Goal: Information Seeking & Learning: Check status

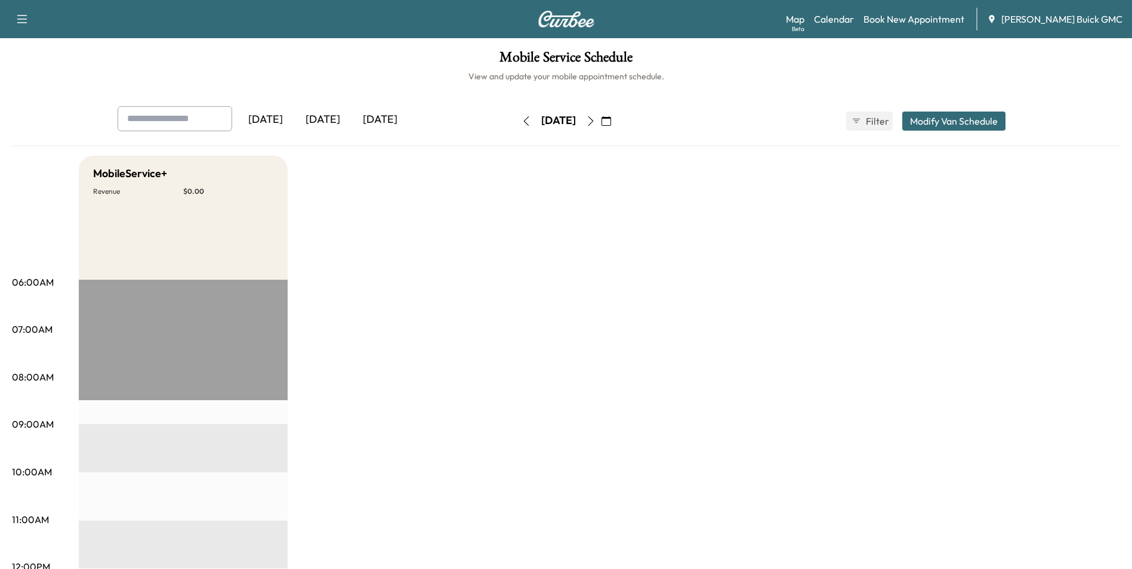
click at [522, 119] on icon "button" at bounding box center [527, 121] width 10 height 10
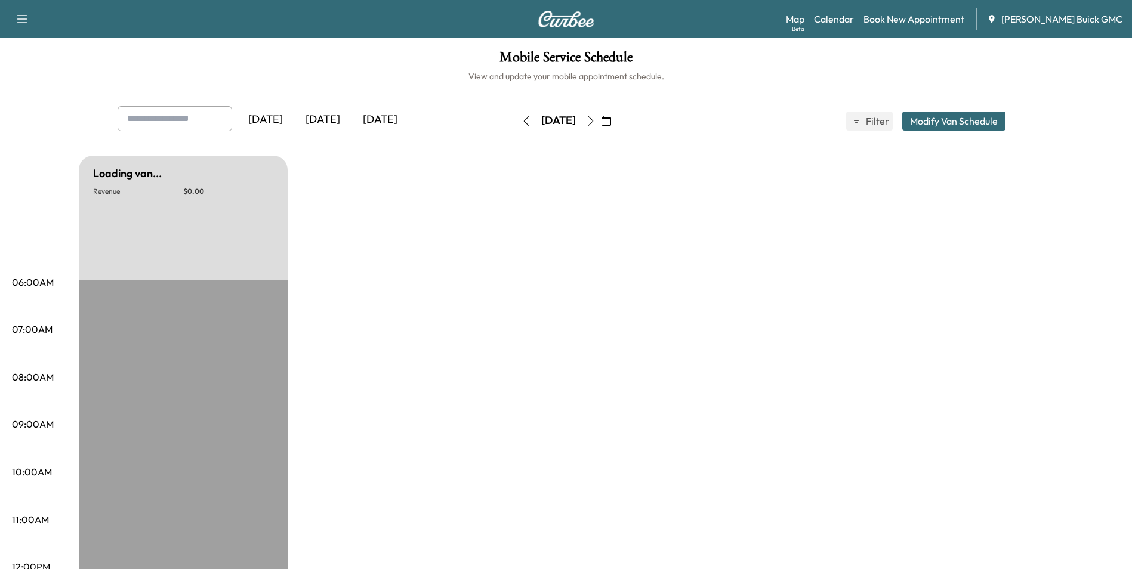
click at [522, 119] on icon "button" at bounding box center [527, 121] width 10 height 10
click at [522, 121] on icon "button" at bounding box center [527, 121] width 10 height 10
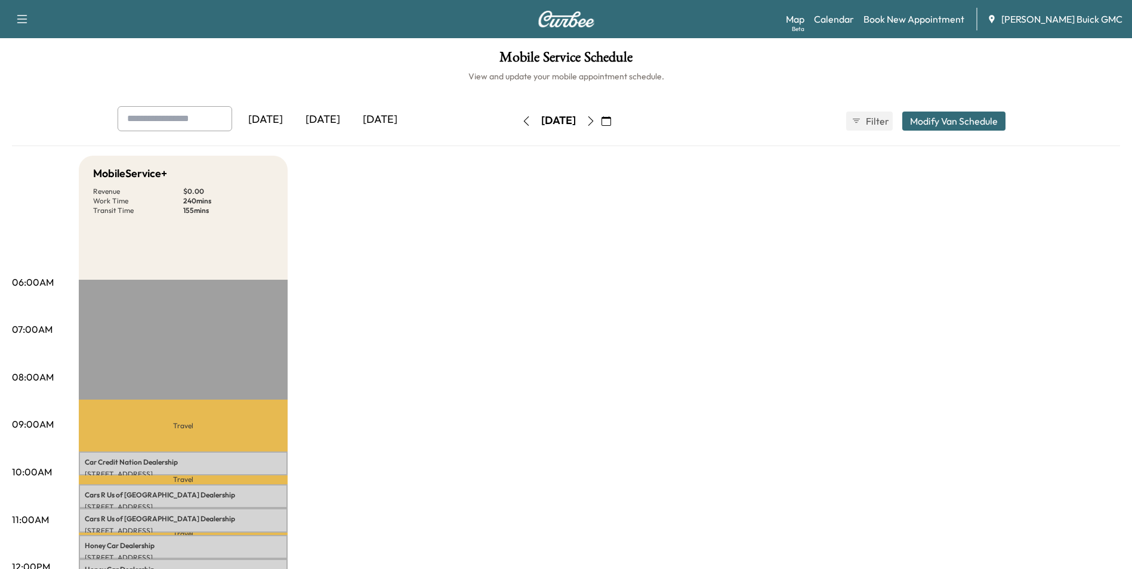
click at [523, 119] on icon "button" at bounding box center [525, 121] width 5 height 10
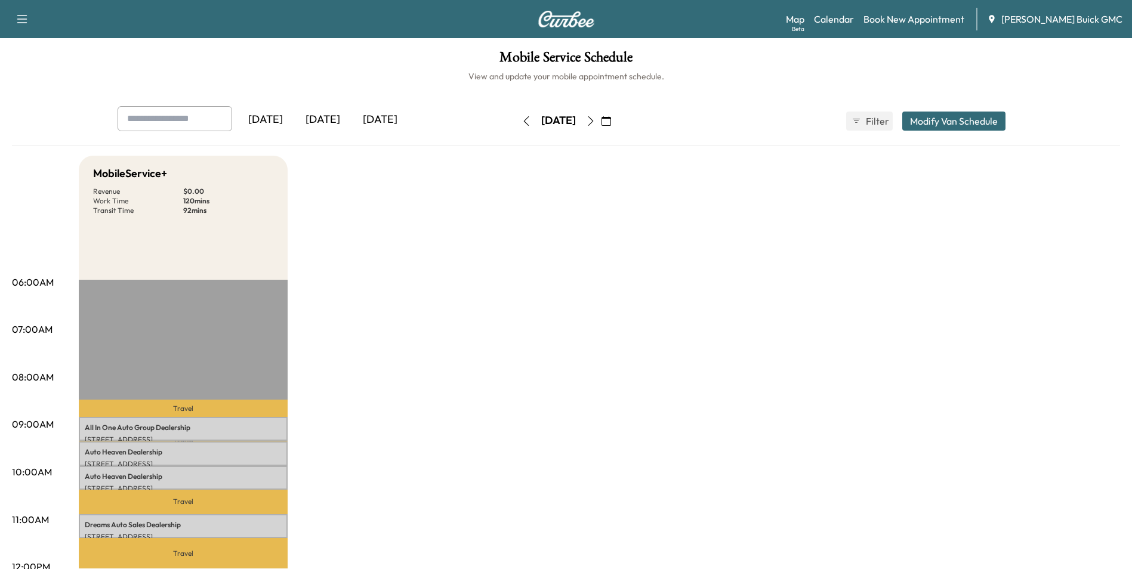
click at [522, 119] on icon "button" at bounding box center [527, 121] width 10 height 10
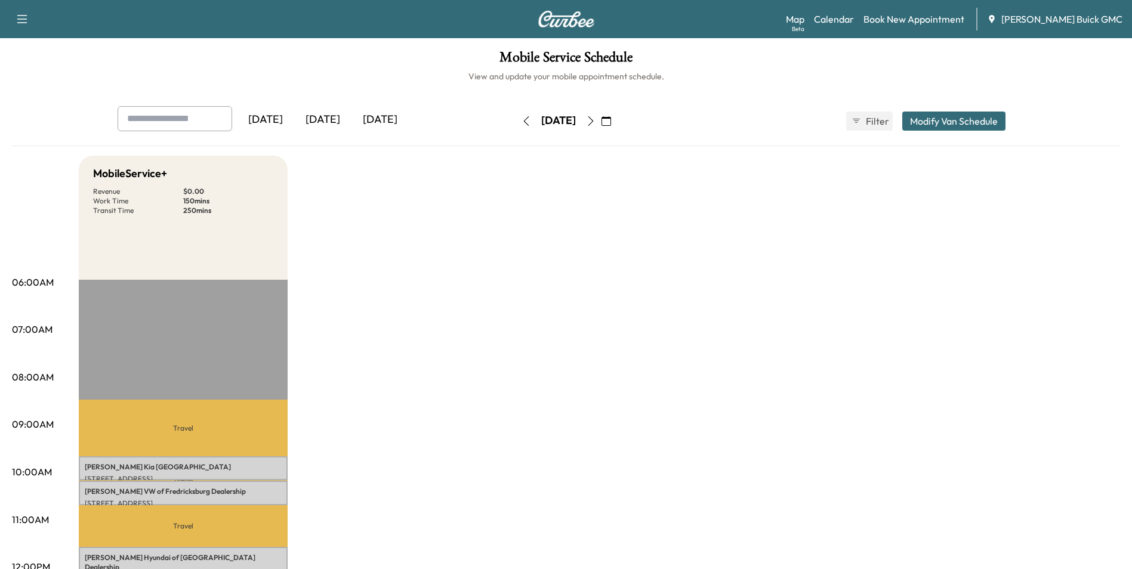
click at [522, 119] on icon "button" at bounding box center [527, 121] width 10 height 10
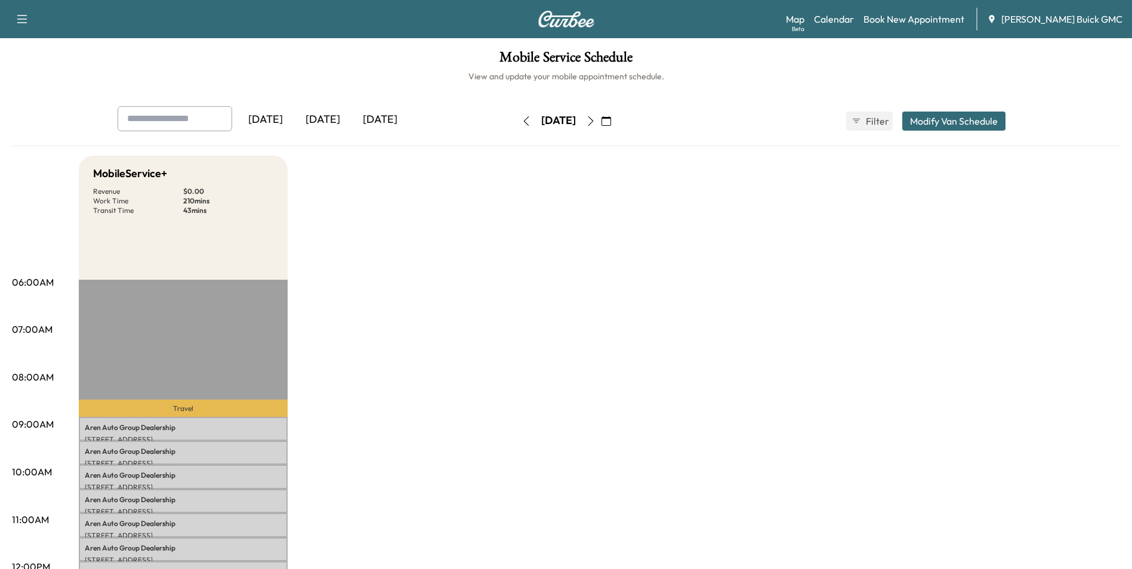
click at [596, 119] on icon "button" at bounding box center [591, 121] width 10 height 10
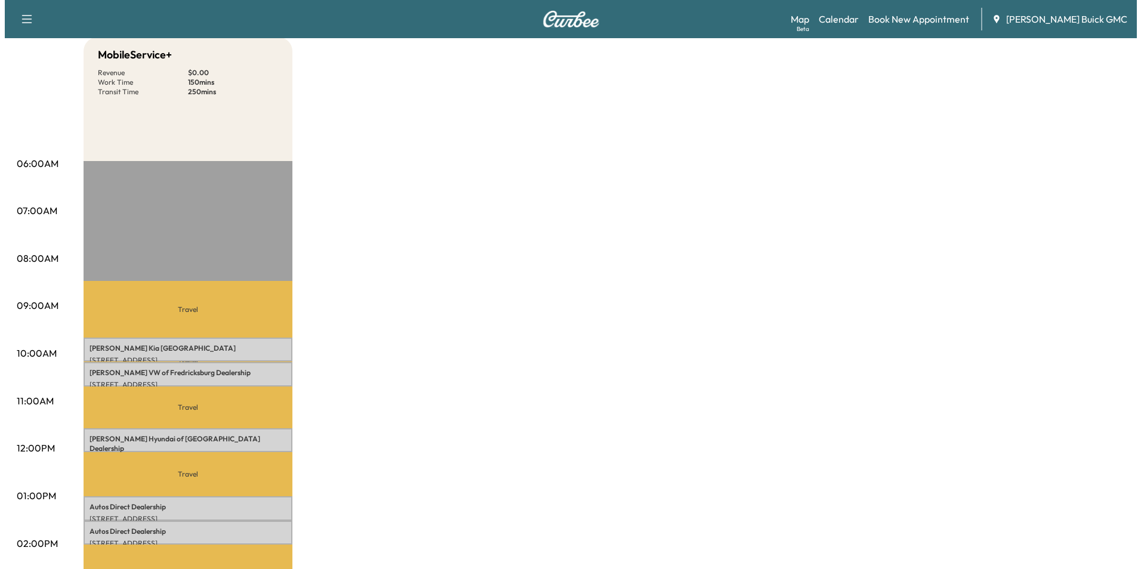
scroll to position [119, 0]
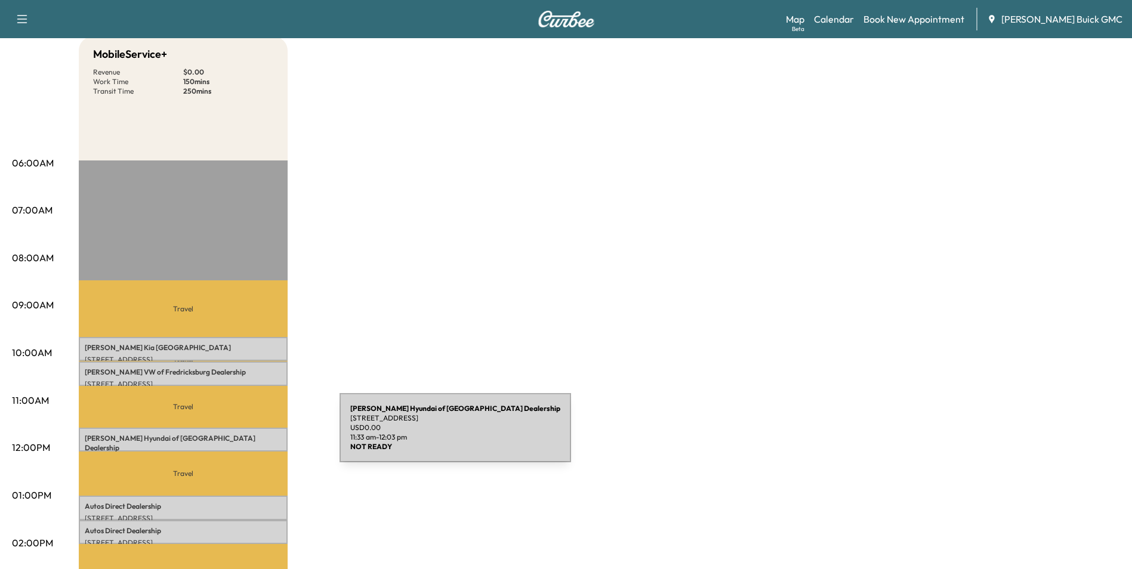
click at [250, 435] on p "[PERSON_NAME] Hyundai of Springfield Dealership" at bounding box center [183, 443] width 197 height 19
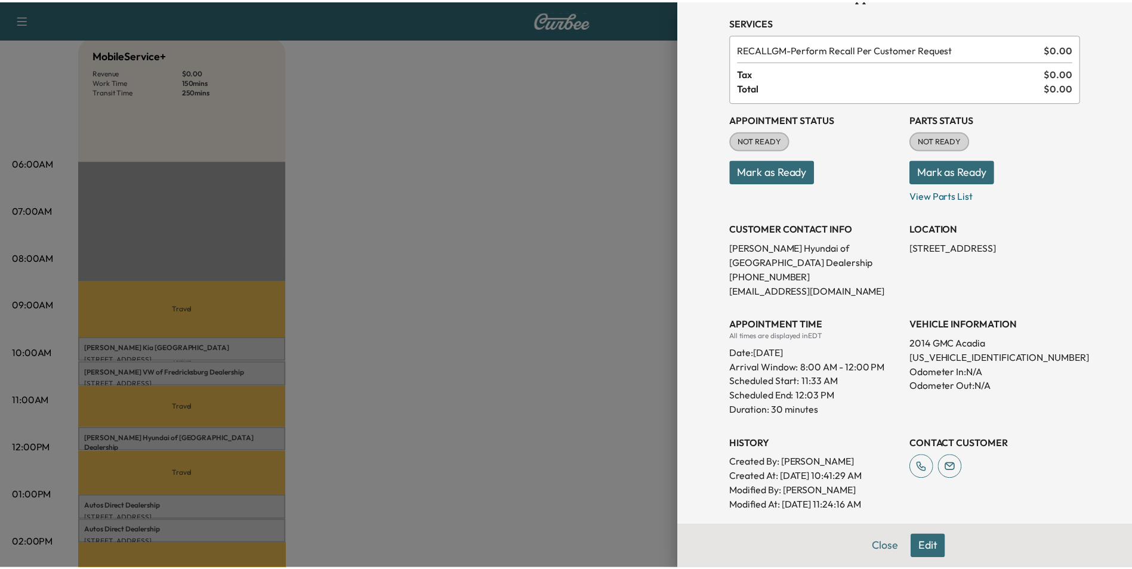
scroll to position [179, 0]
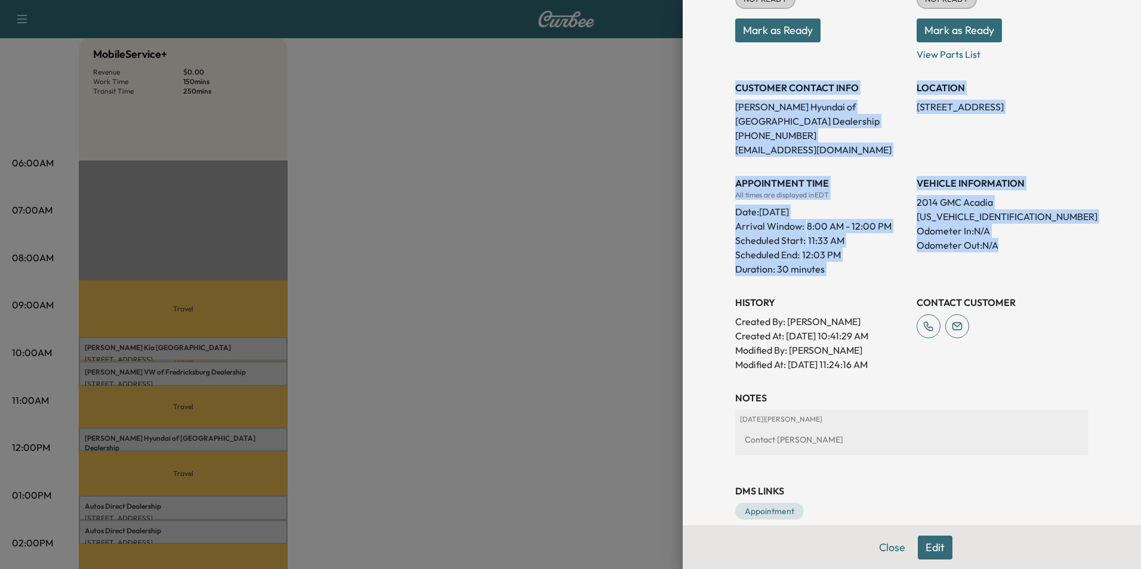
drag, startPoint x: 727, startPoint y: 87, endPoint x: 1034, endPoint y: 254, distance: 349.9
click at [1034, 254] on div "Appointment Status NOT READY Mark as Ready Parts Status NOT READY Mark as Ready…" at bounding box center [911, 166] width 353 height 411
copy div "CUSTOMER CONTACT INFO [PERSON_NAME] Hyundai of Springfield Dealership [PHONE_NU…"
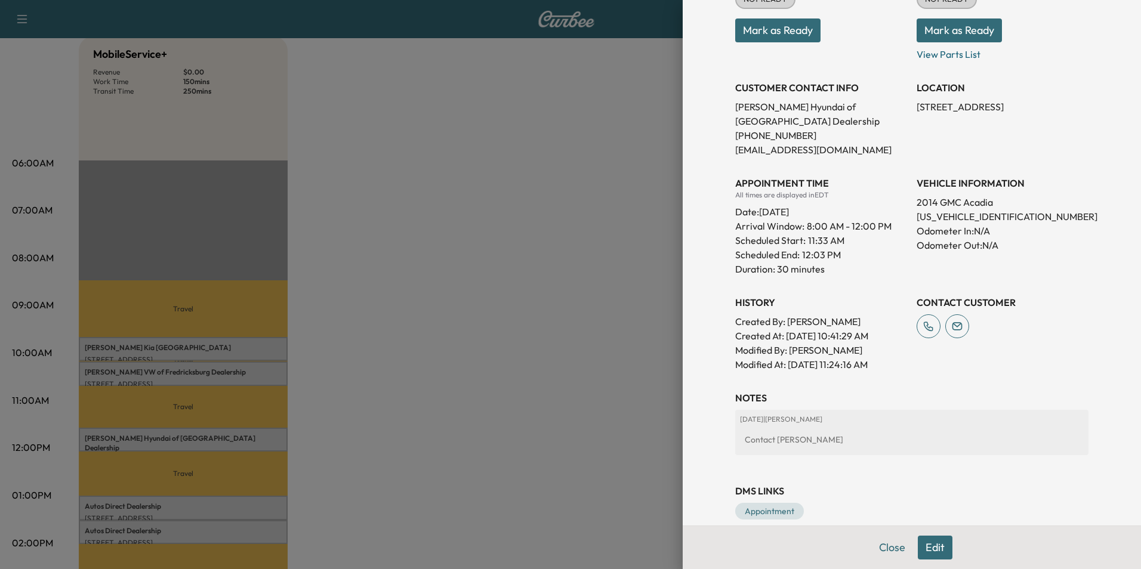
click at [458, 332] on div at bounding box center [570, 284] width 1141 height 569
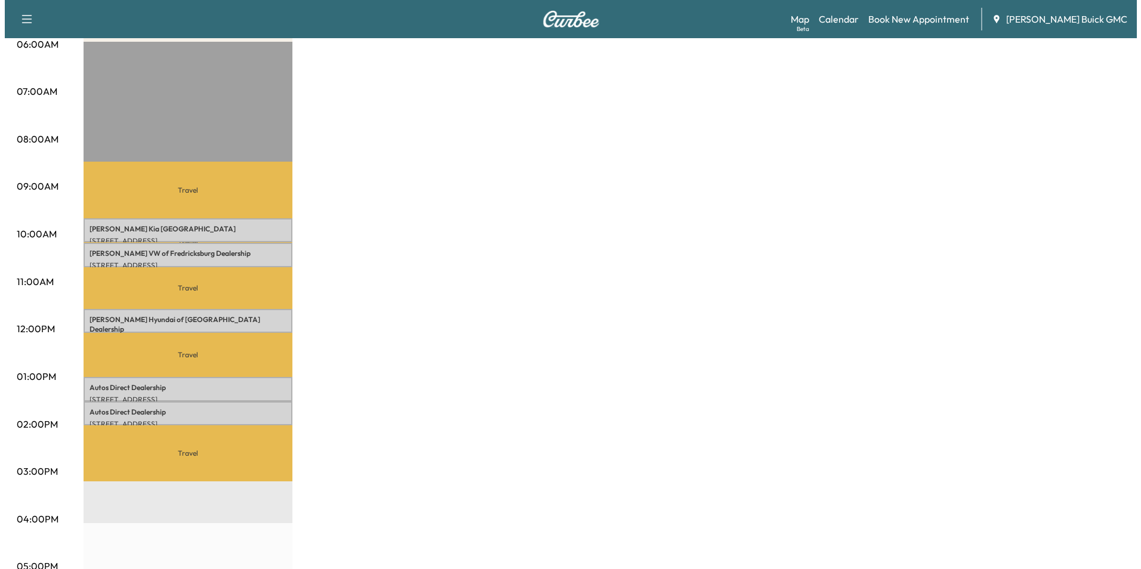
scroll to position [239, 0]
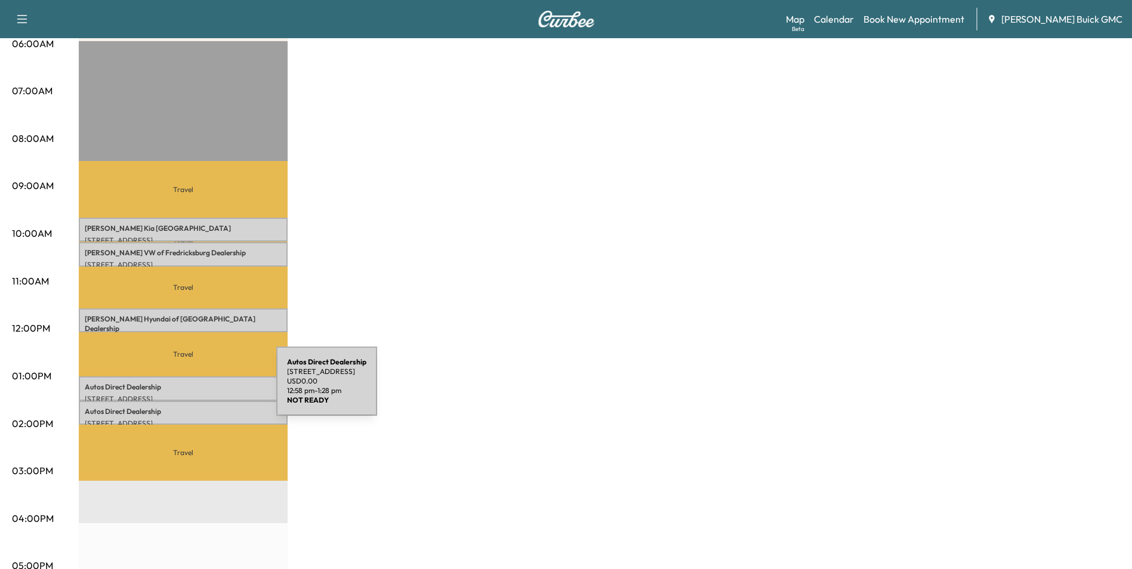
click at [187, 389] on div "Autos Direct Dealership [STREET_ADDRESS] USD 0.00 12:58 pm - 1:28 pm" at bounding box center [183, 389] width 209 height 24
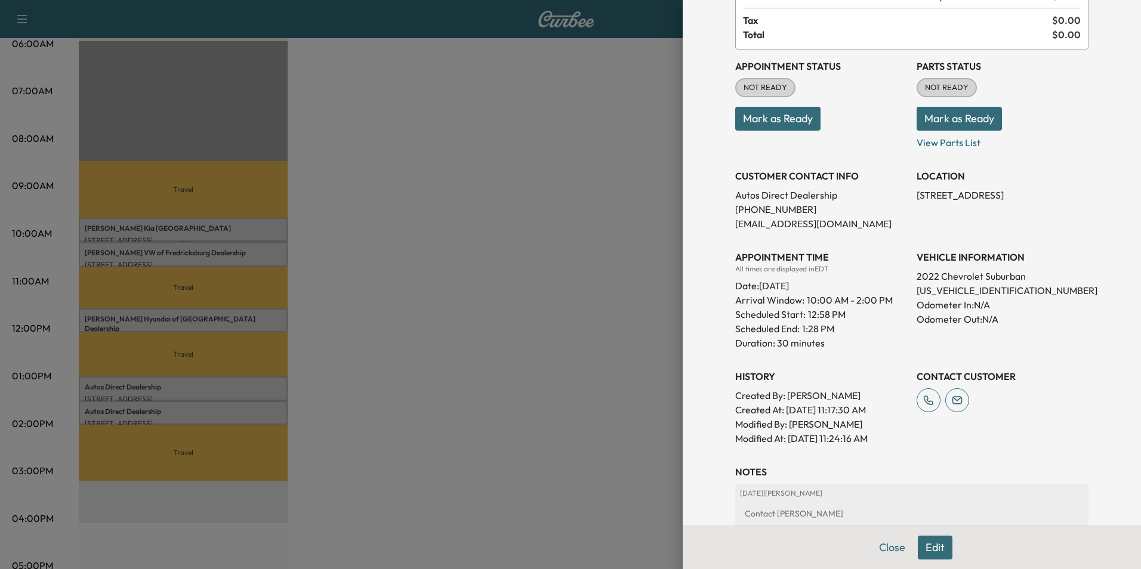
scroll to position [119, 0]
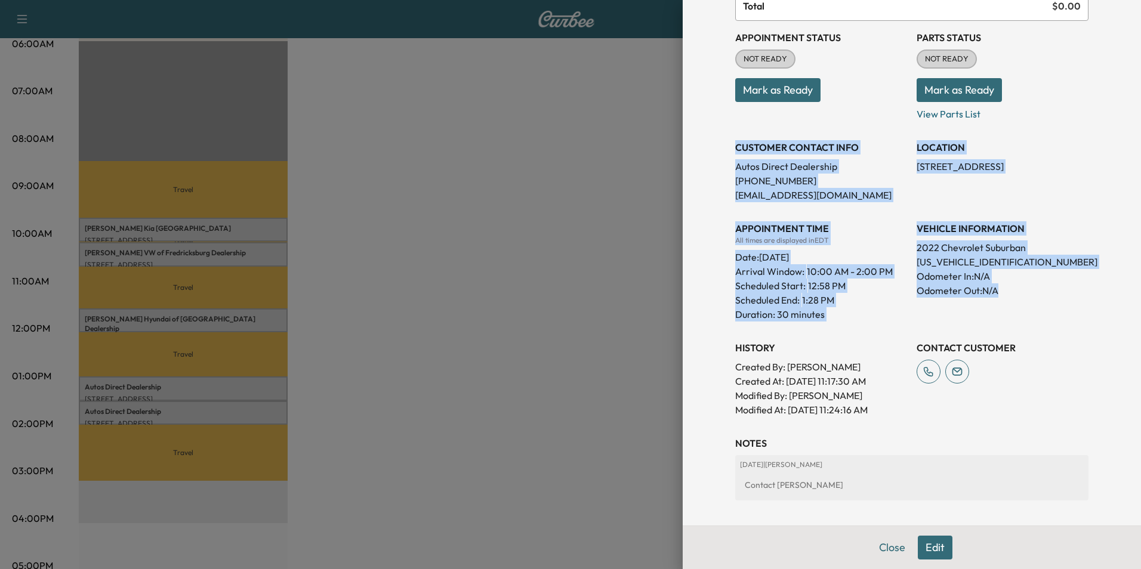
drag, startPoint x: 726, startPoint y: 146, endPoint x: 1054, endPoint y: 315, distance: 368.7
click at [1054, 315] on div "Appointment Status NOT READY Mark as Ready Parts Status NOT READY Mark as Ready…" at bounding box center [911, 219] width 353 height 396
copy div "CUSTOMER CONTACT INFO Autos Direct Dealership [PHONE_NUMBER] [EMAIL_ADDRESS][DO…"
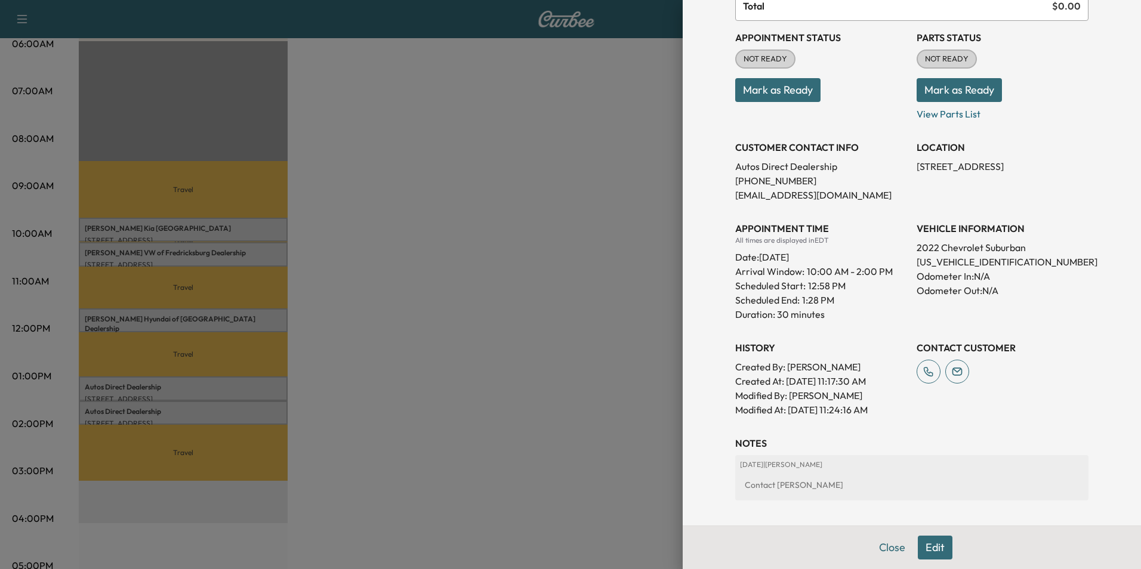
click at [403, 384] on div at bounding box center [570, 284] width 1141 height 569
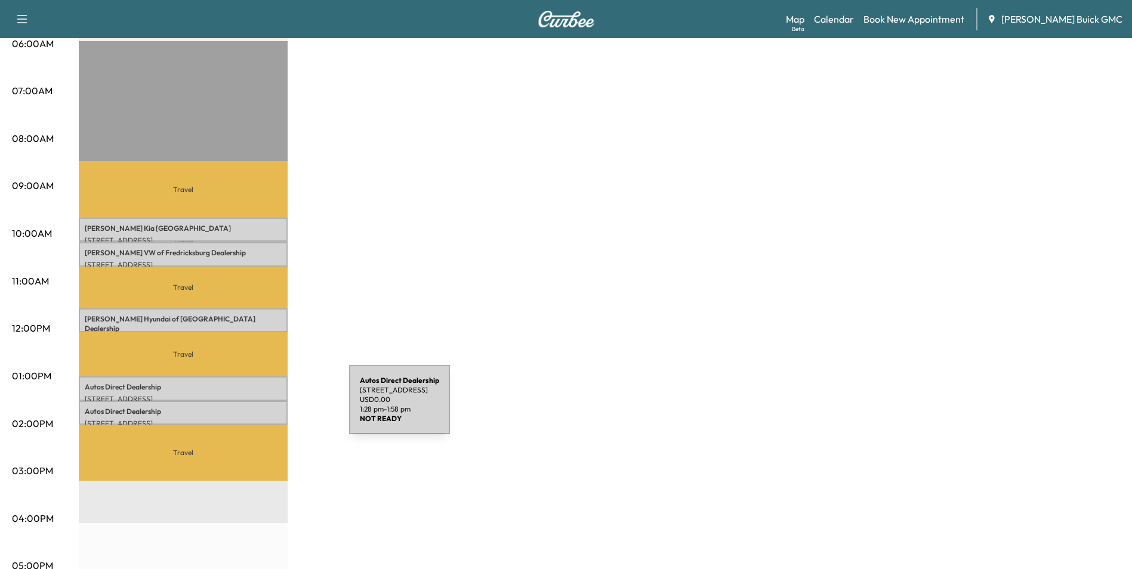
click at [260, 407] on p "Autos Direct Dealership" at bounding box center [183, 412] width 197 height 10
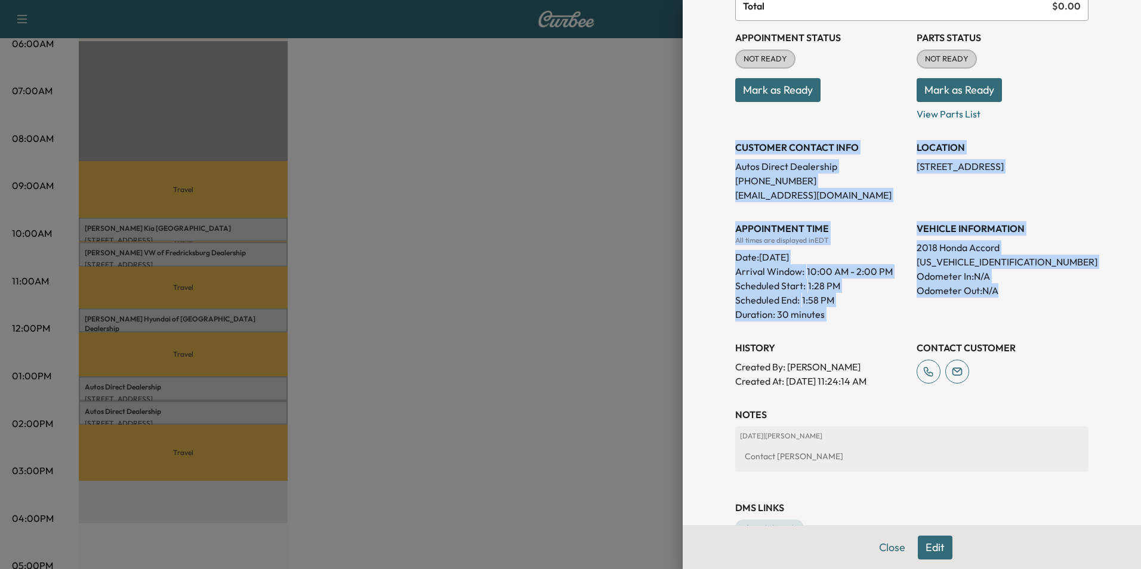
drag, startPoint x: 727, startPoint y: 146, endPoint x: 1020, endPoint y: 304, distance: 333.3
click at [1020, 304] on div "Appointment Status NOT READY Mark as Ready Parts Status NOT READY Mark as Ready…" at bounding box center [911, 205] width 353 height 368
copy div "CUSTOMER CONTACT INFO Autos Direct Dealership [PHONE_NUMBER] [EMAIL_ADDRESS][DO…"
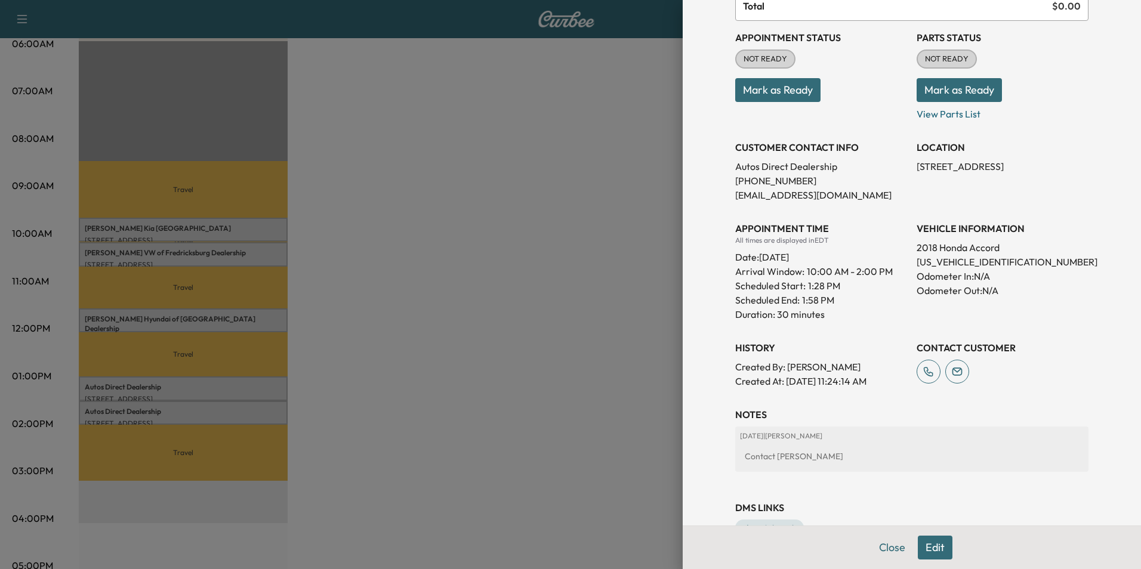
click at [546, 309] on div at bounding box center [570, 284] width 1141 height 569
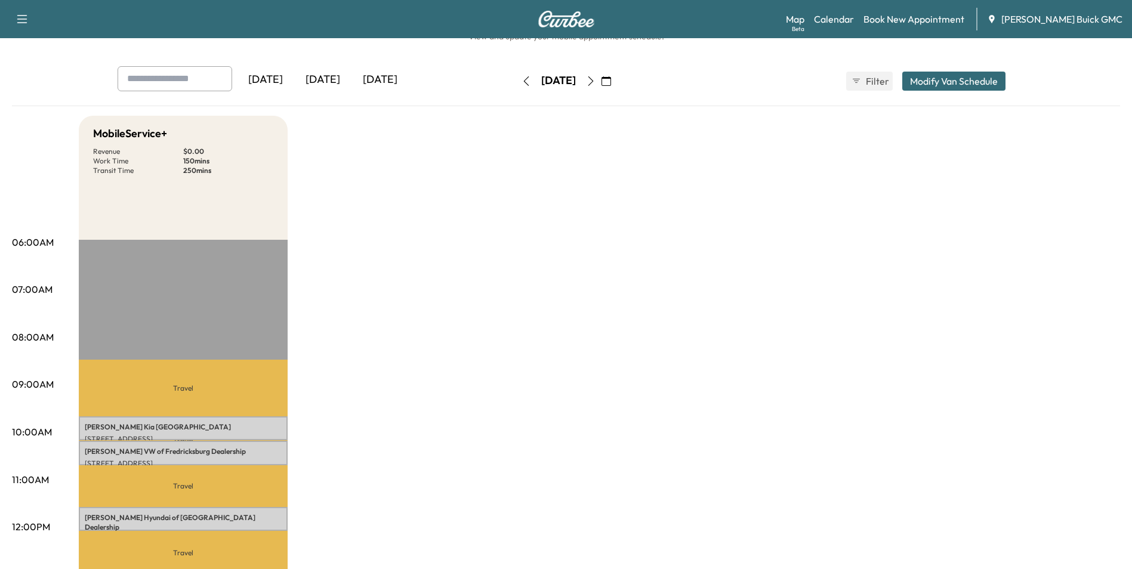
scroll to position [0, 0]
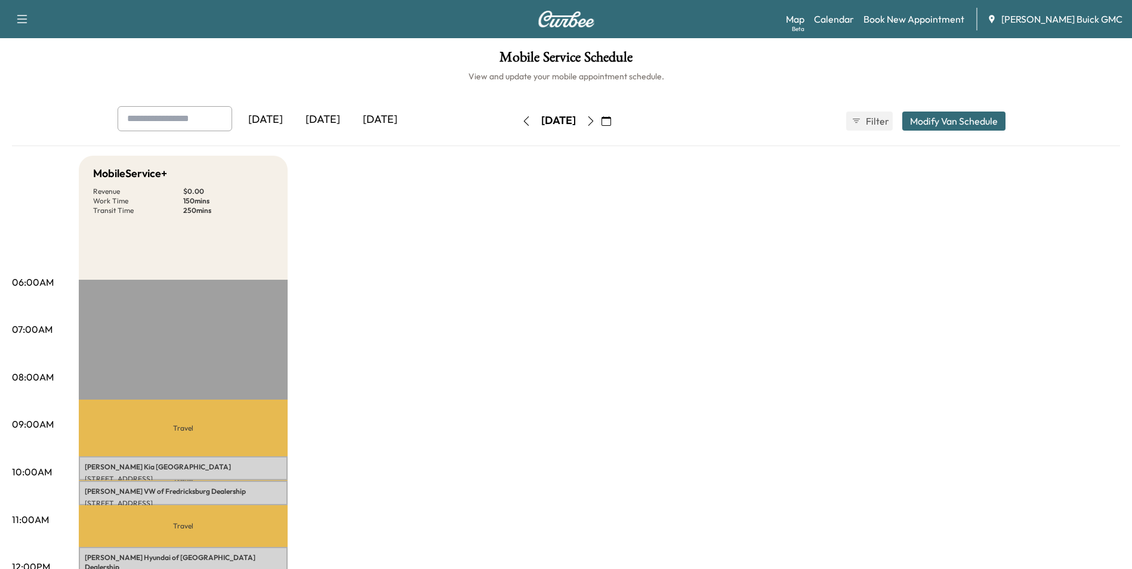
click at [596, 119] on icon "button" at bounding box center [591, 121] width 10 height 10
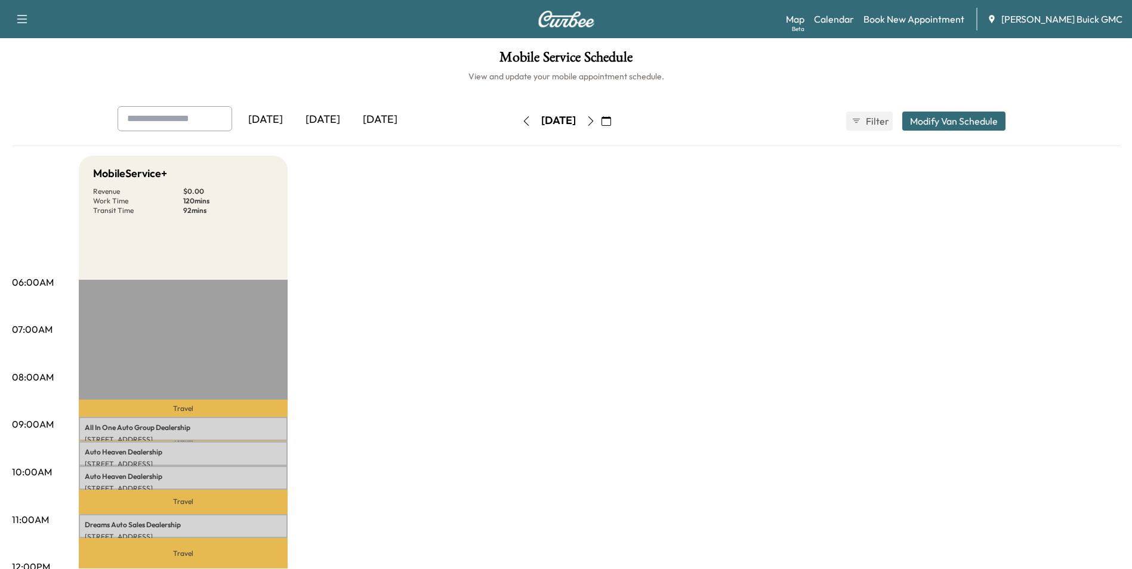
click at [593, 118] on icon "button" at bounding box center [590, 121] width 5 height 10
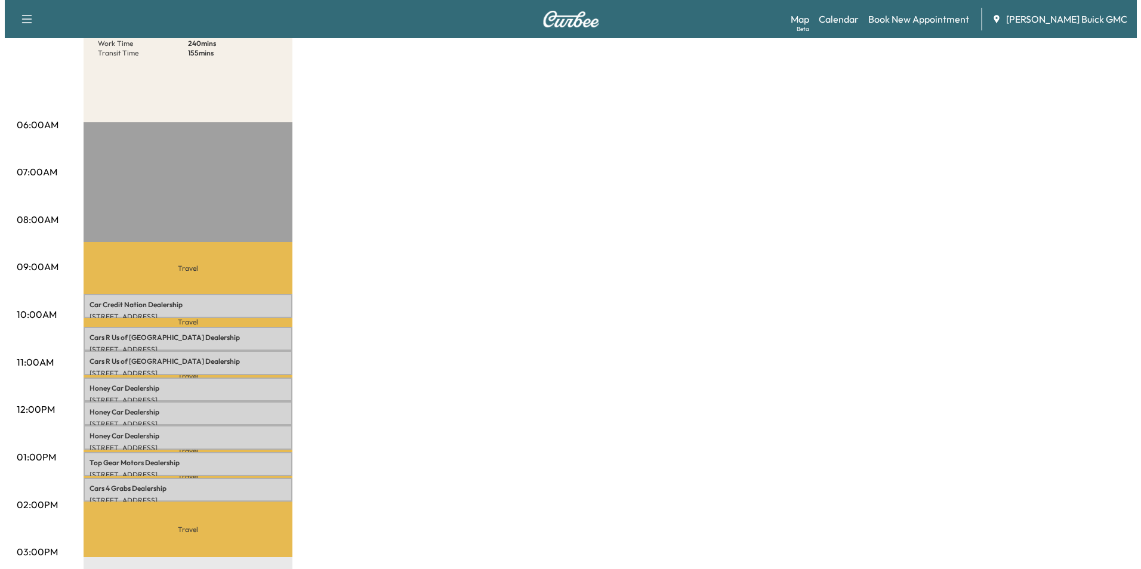
scroll to position [179, 0]
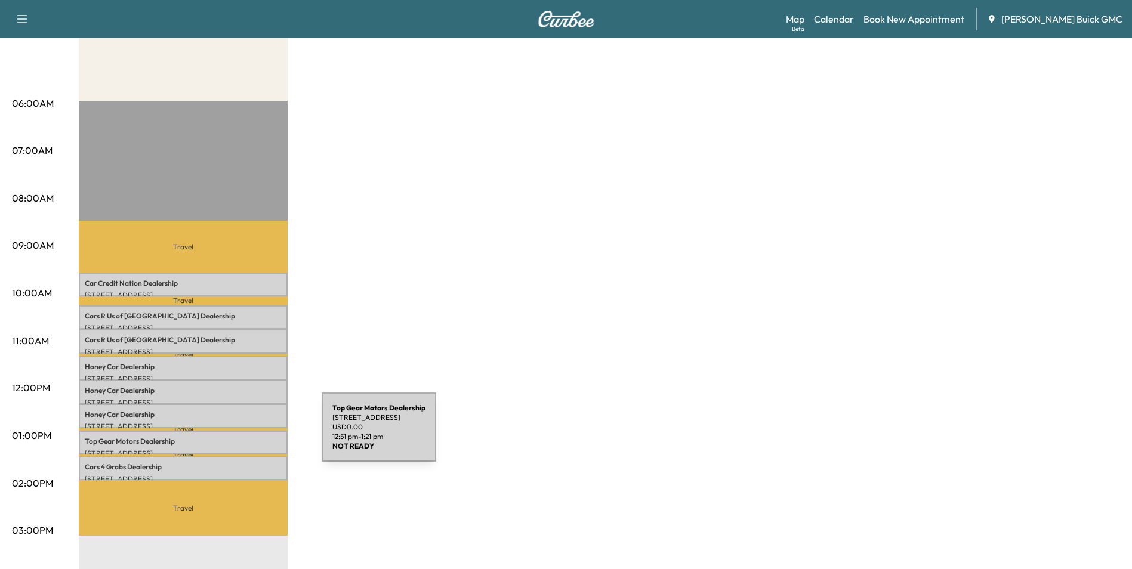
click at [232, 437] on p "Top Gear Motors Dealership" at bounding box center [183, 442] width 197 height 10
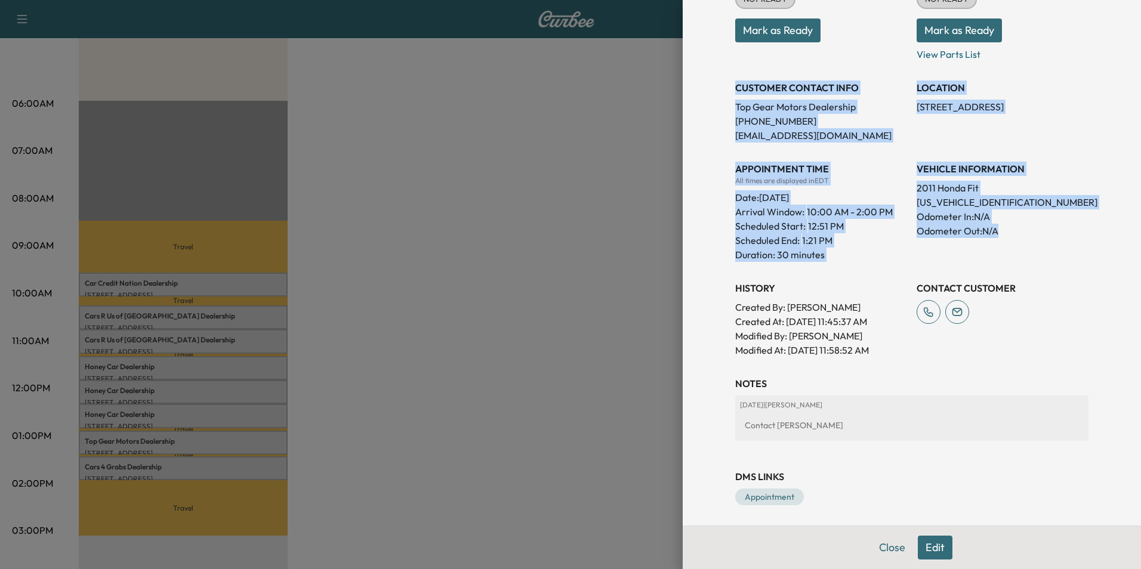
drag, startPoint x: 726, startPoint y: 84, endPoint x: 1024, endPoint y: 239, distance: 335.6
click at [1024, 239] on div "Appointment Status NOT READY Mark as Ready Parts Status NOT READY Mark as Ready…" at bounding box center [911, 159] width 353 height 396
copy div "CUSTOMER CONTACT INFO Top Gear Motors Dealership [PHONE_NUMBER] [EMAIL_ADDRESS]…"
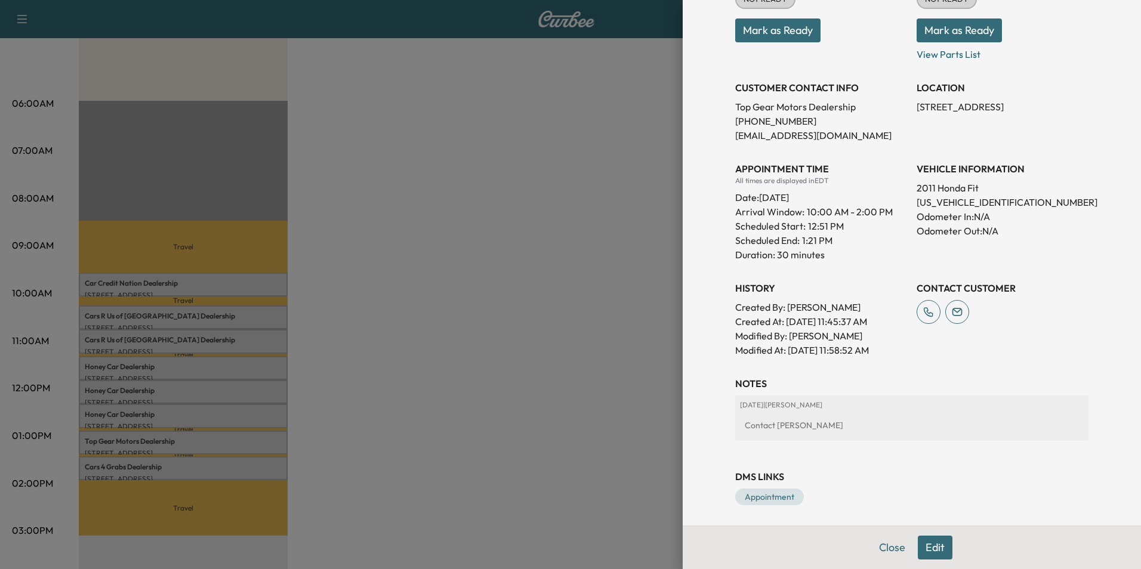
click at [461, 274] on div at bounding box center [570, 284] width 1141 height 569
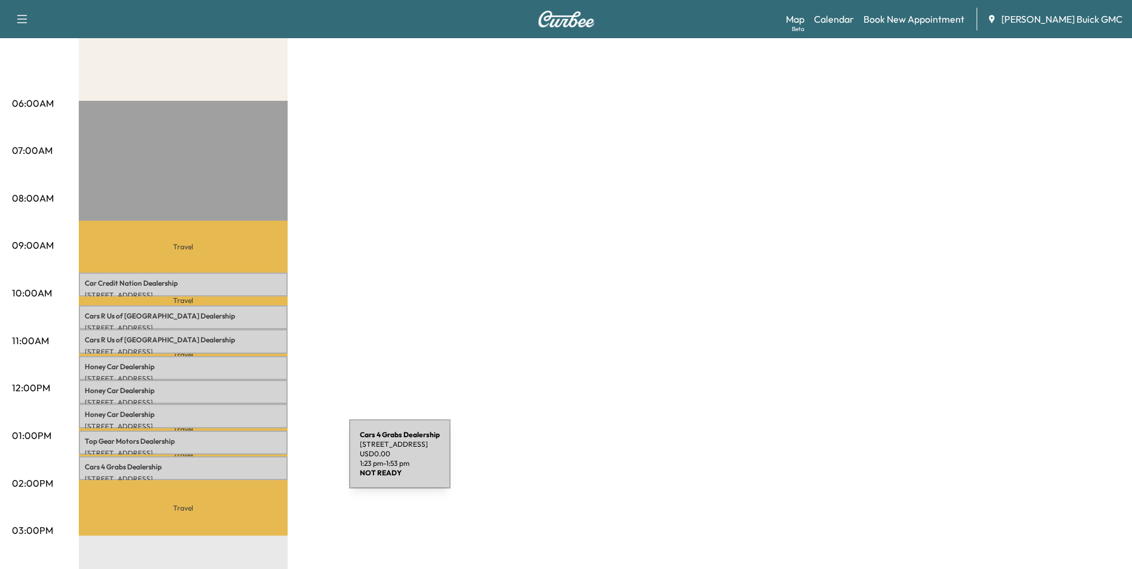
click at [260, 463] on p "Cars 4 Grabs Dealership" at bounding box center [183, 468] width 197 height 10
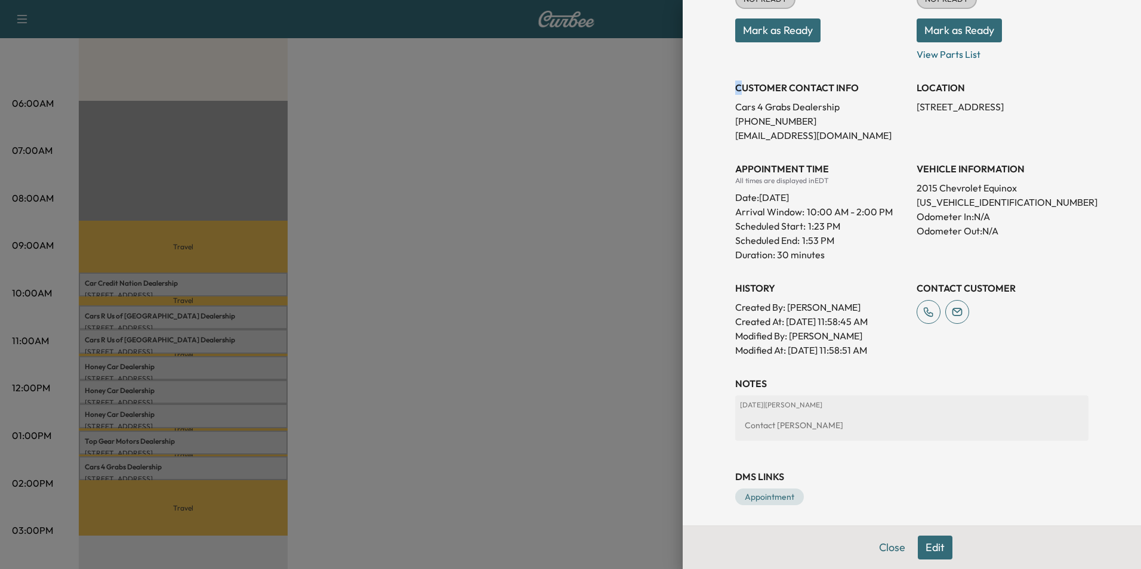
click at [735, 90] on h3 "CUSTOMER CONTACT INFO" at bounding box center [821, 88] width 172 height 14
drag, startPoint x: 732, startPoint y: 90, endPoint x: 720, endPoint y: 84, distance: 13.6
click at [721, 84] on div "Appointment Details Services RECALLGM - Perform Recall Per Customer Request $ 0…" at bounding box center [912, 175] width 382 height 709
click at [890, 261] on p "Duration: 30 minutes" at bounding box center [821, 255] width 172 height 14
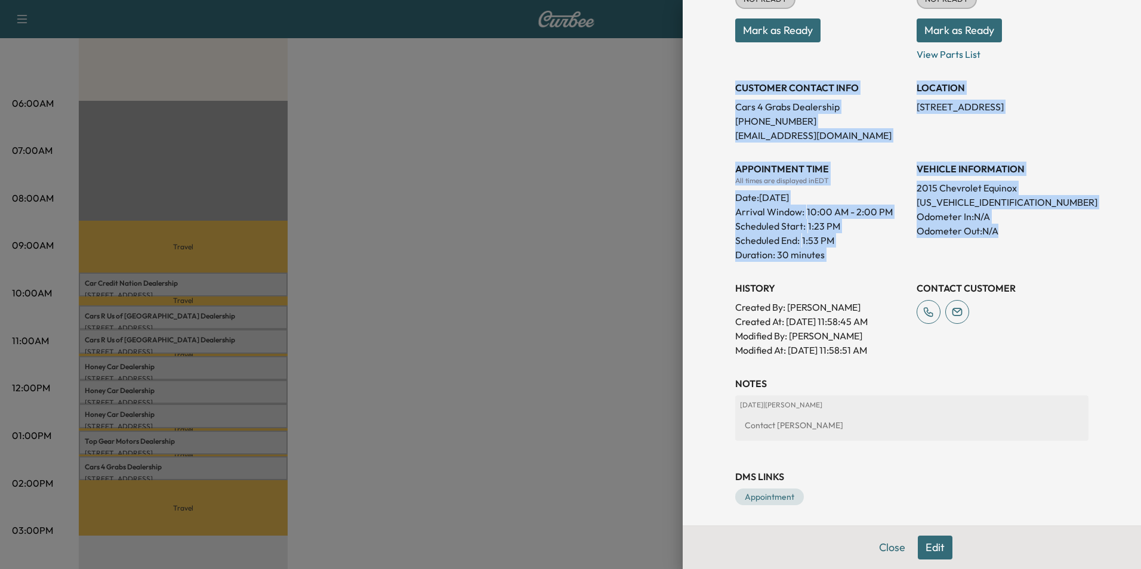
drag, startPoint x: 727, startPoint y: 84, endPoint x: 1034, endPoint y: 235, distance: 342.5
click at [1034, 235] on div "Appointment Status NOT READY Mark as Ready Parts Status NOT READY Mark as Ready…" at bounding box center [911, 159] width 353 height 396
copy div "CUSTOMER CONTACT INFO Cars 4 Grabs Dealership [PHONE_NUMBER] [EMAIL_ADDRESS][DO…"
